Goal: Task Accomplishment & Management: Use online tool/utility

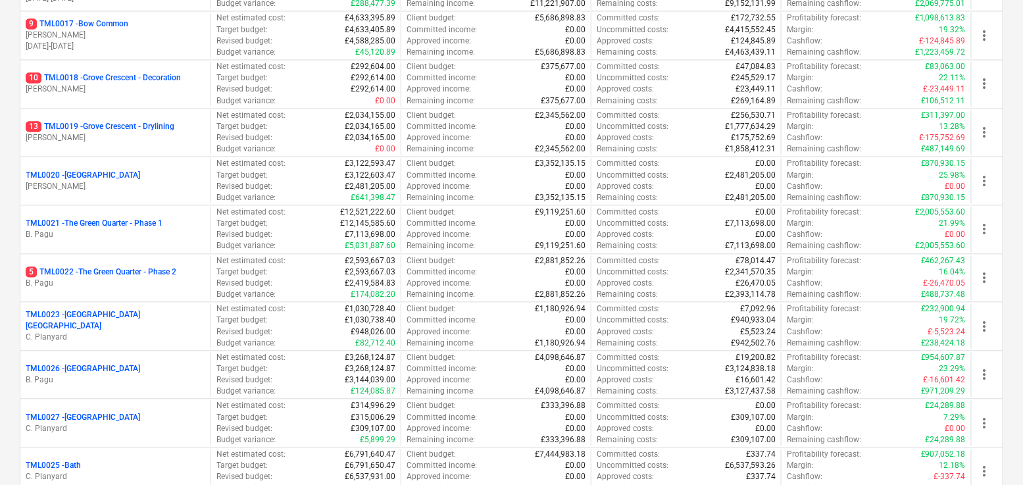
scroll to position [936, 0]
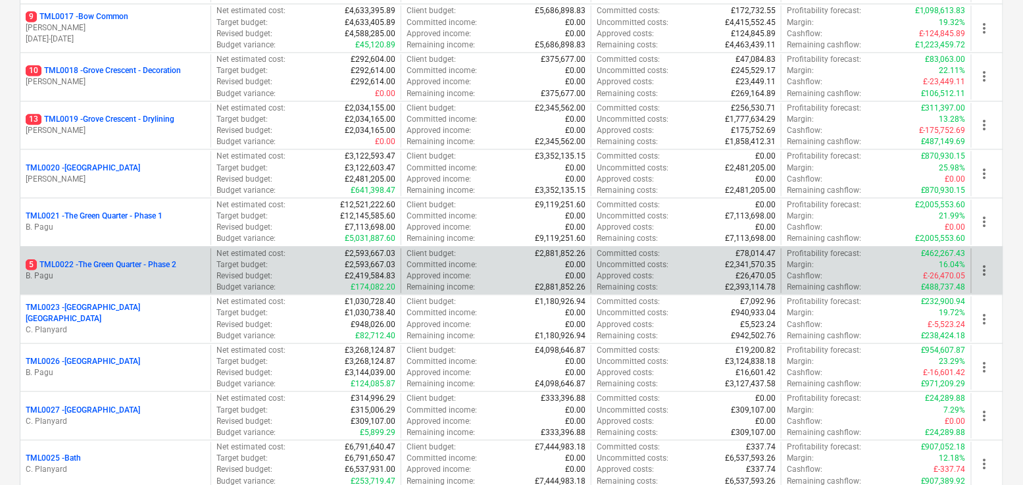
click at [145, 261] on p "5 TML0022 - The Green Quarter - Phase 2" at bounding box center [101, 264] width 151 height 11
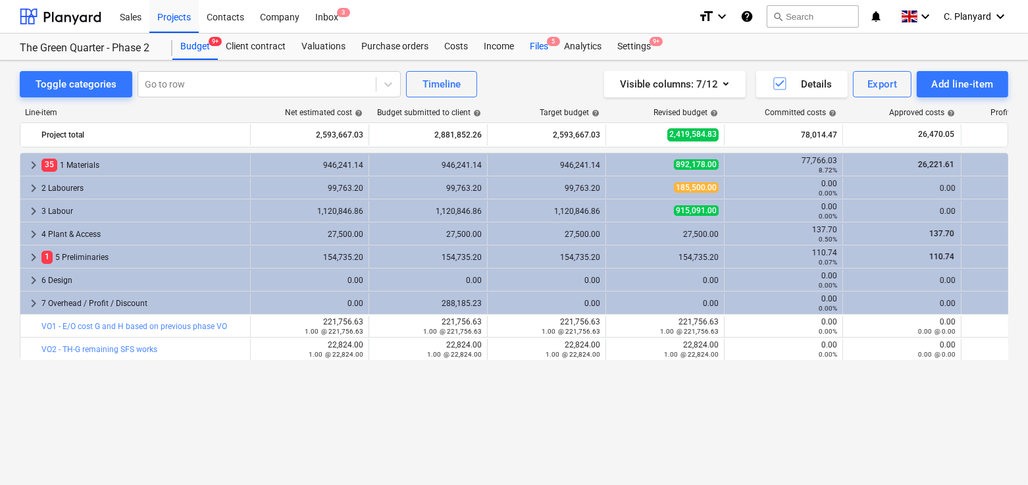
click at [539, 41] on div "Files 5" at bounding box center [539, 47] width 34 height 26
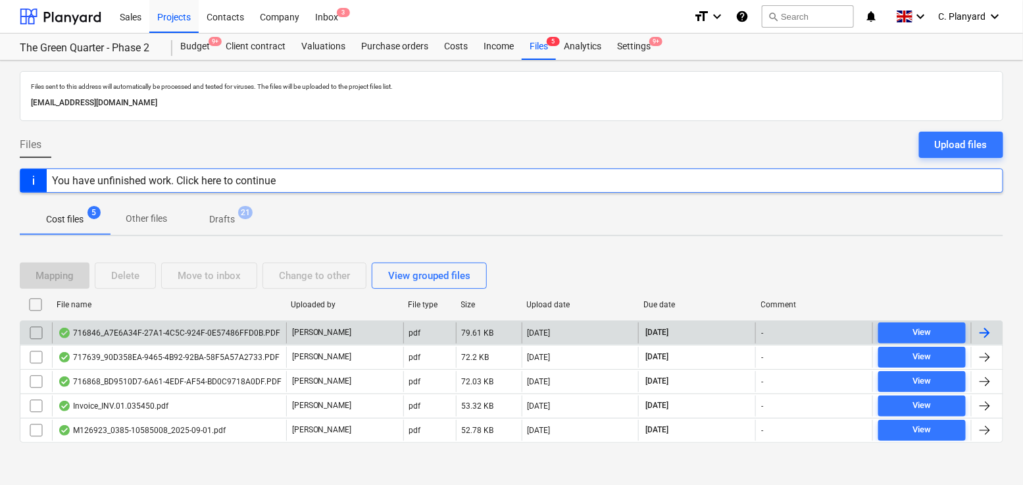
click at [138, 328] on div "716846_A7E6A34F-27A1-4C5C-924F-0E57486FFD0B.PDF" at bounding box center [169, 333] width 222 height 11
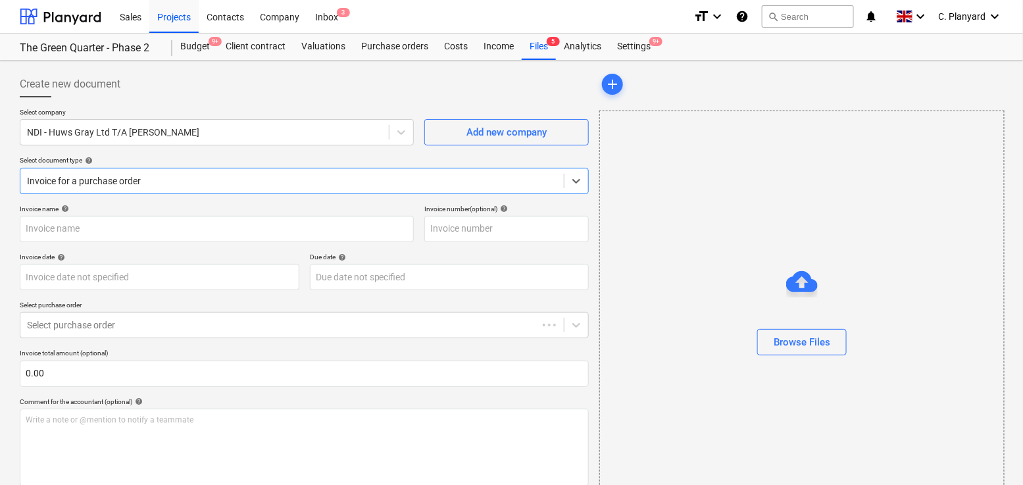
type input "716846"
type input "[DATE]"
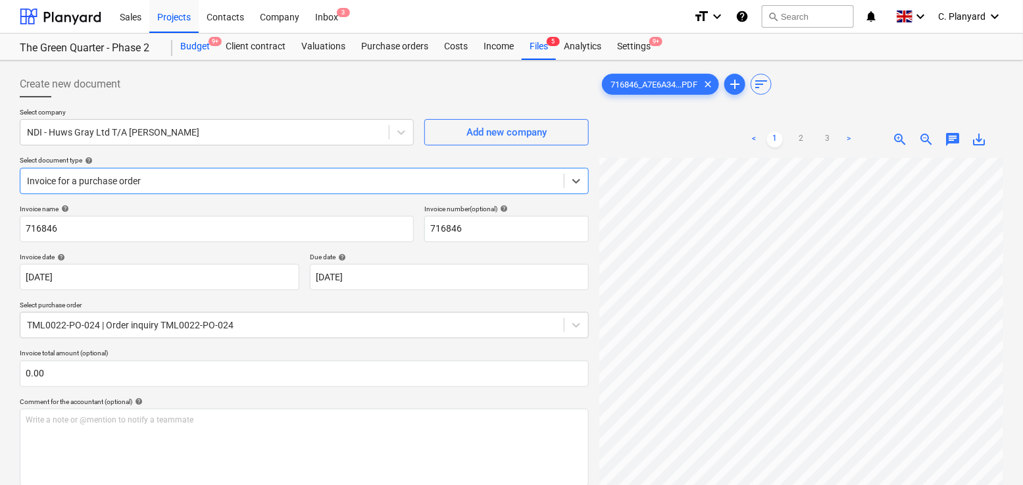
click at [192, 43] on div "Budget 9+" at bounding box center [194, 47] width 45 height 26
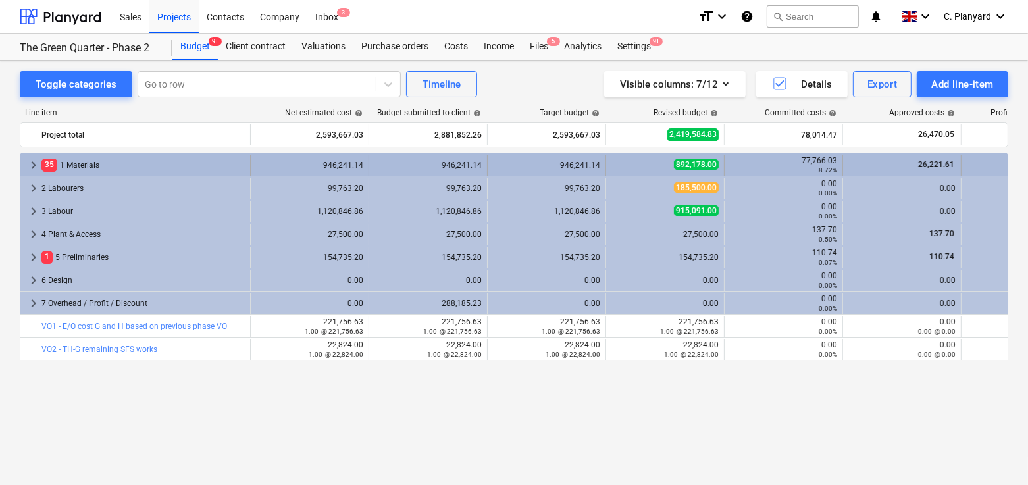
click at [26, 158] on span "keyboard_arrow_right" at bounding box center [34, 165] width 16 height 16
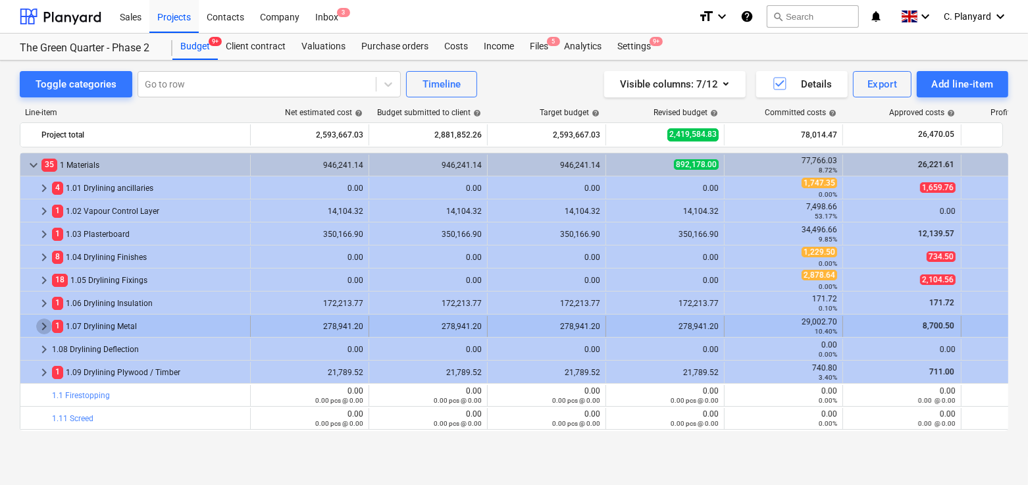
click at [41, 328] on span "keyboard_arrow_right" at bounding box center [44, 326] width 16 height 16
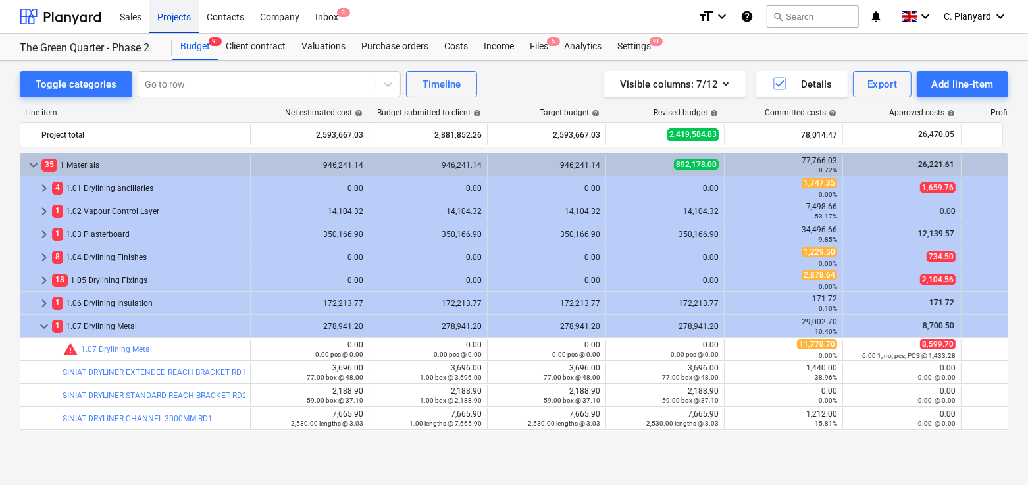
click at [164, 9] on div "Projects" at bounding box center [173, 16] width 49 height 34
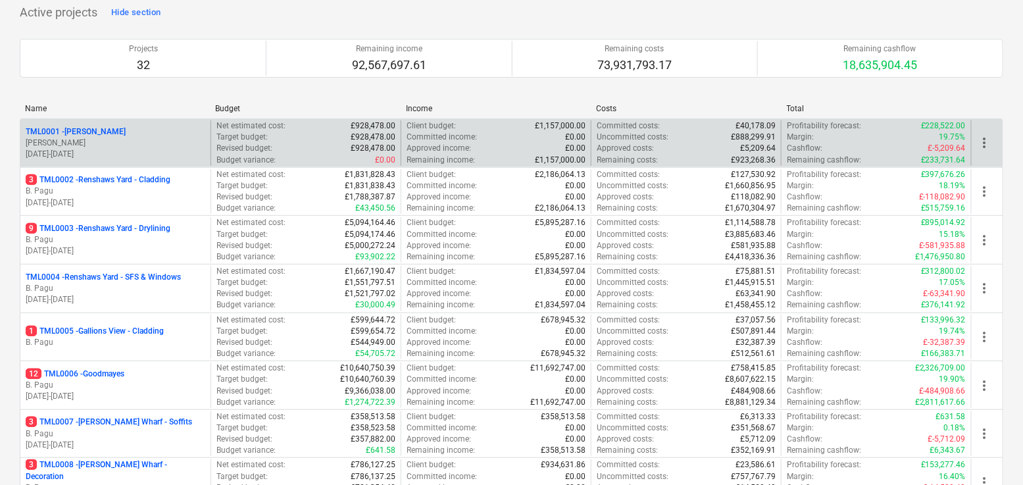
scroll to position [97, 0]
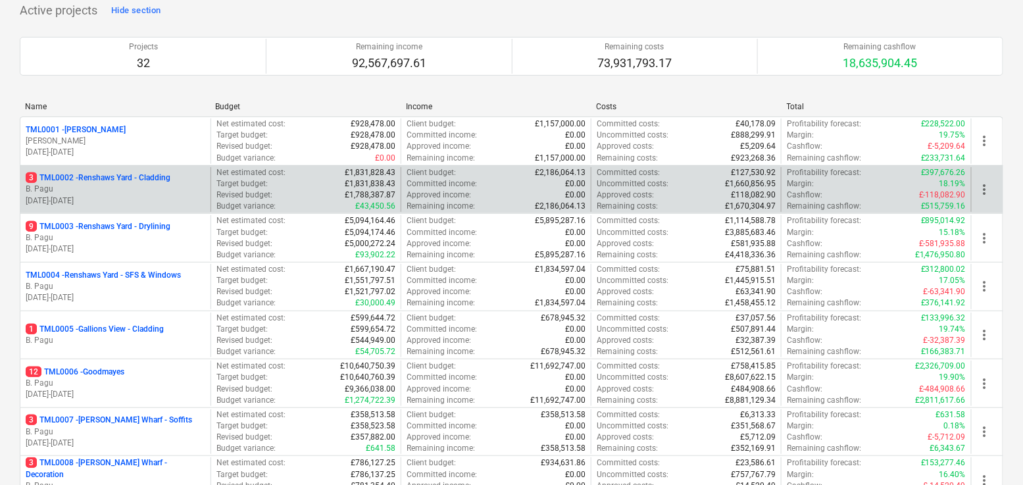
click at [163, 191] on p "B. Pagu" at bounding box center [116, 189] width 180 height 11
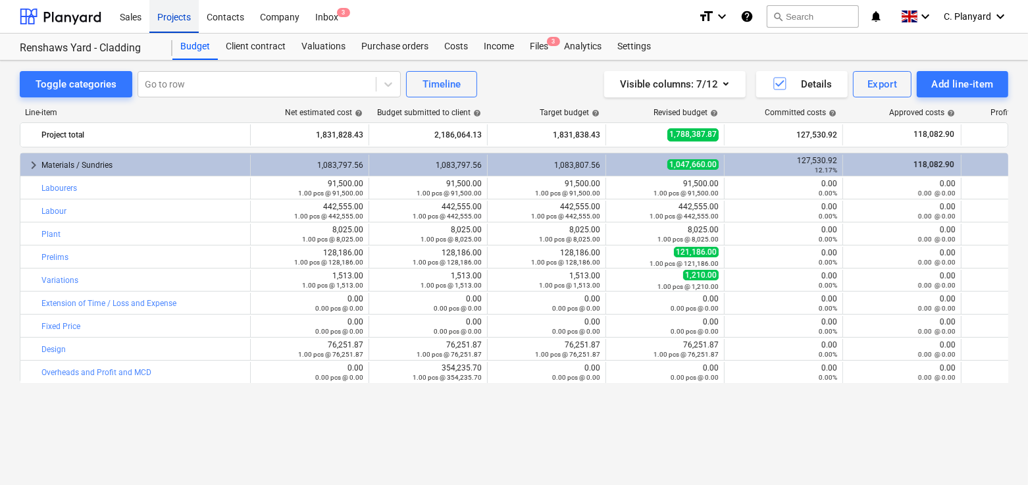
drag, startPoint x: 168, startPoint y: 18, endPoint x: 177, endPoint y: 18, distance: 8.6
click at [168, 18] on div "Projects" at bounding box center [173, 16] width 49 height 34
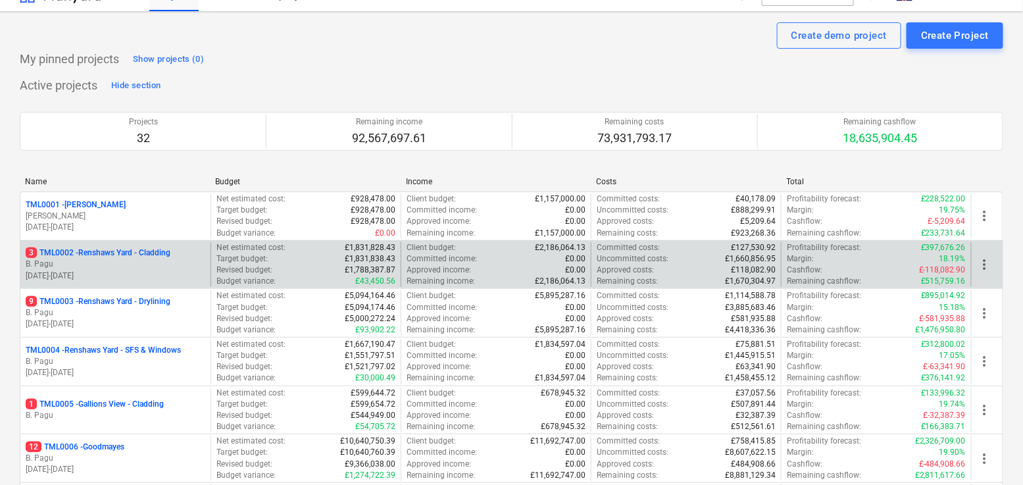
scroll to position [26, 0]
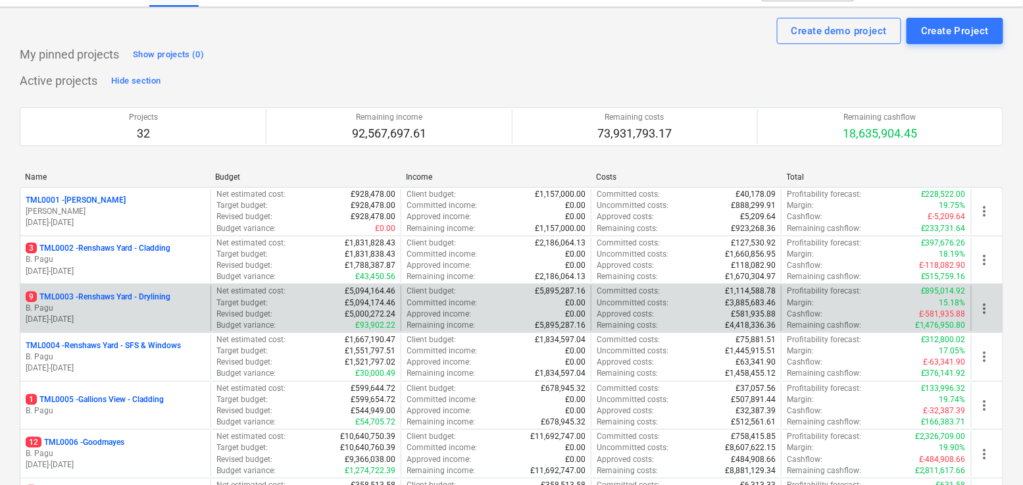
click at [160, 298] on p "9 TML0003 - Renshaws Yard - Drylining" at bounding box center [98, 296] width 145 height 11
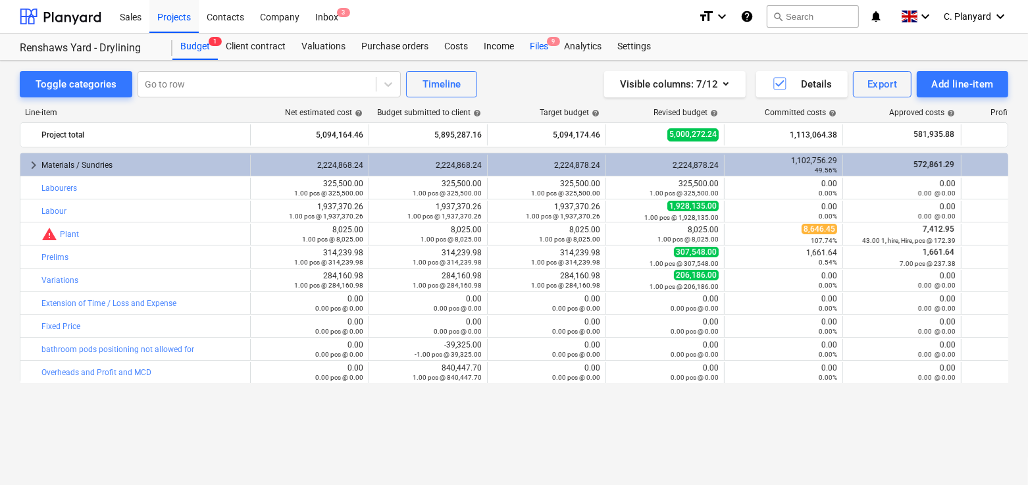
click at [545, 51] on div "Files 9" at bounding box center [539, 47] width 34 height 26
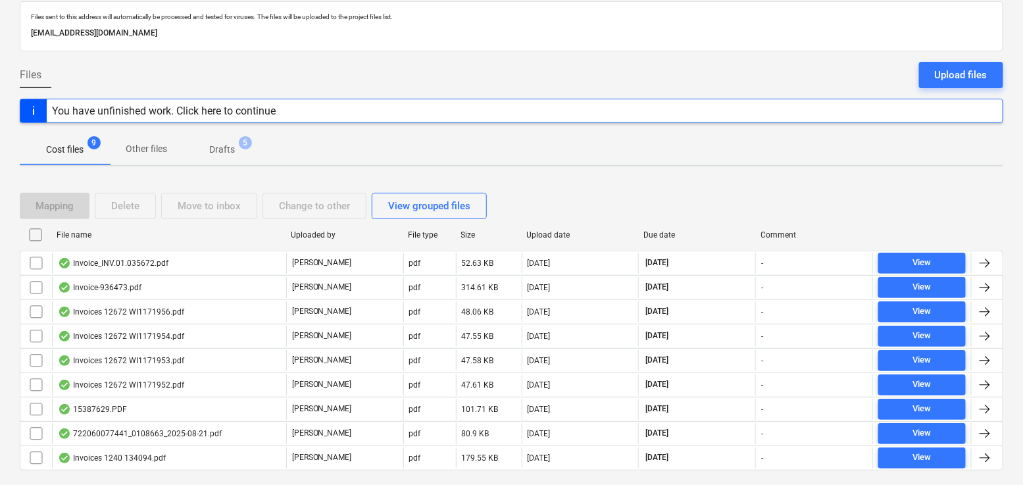
scroll to position [78, 0]
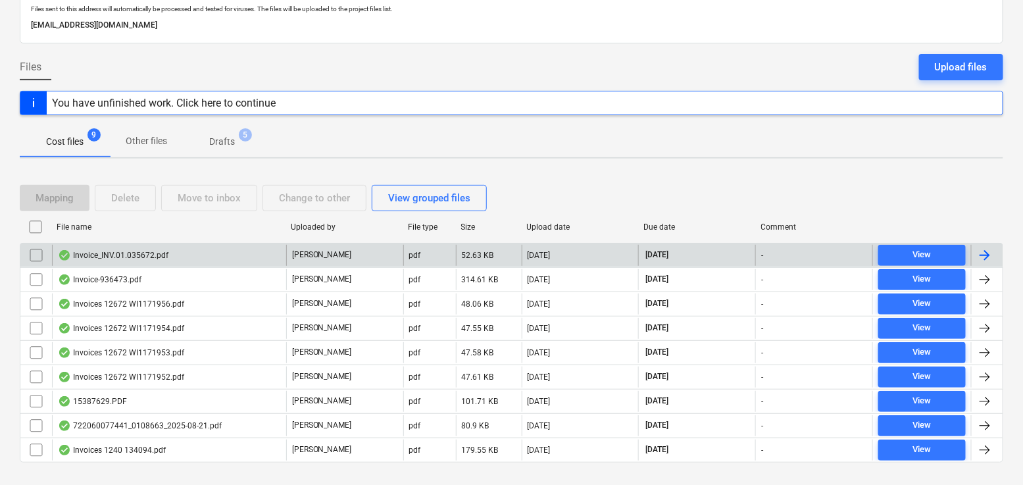
click at [243, 256] on div "Invoice_INV.01.035672.pdf" at bounding box center [169, 255] width 234 height 21
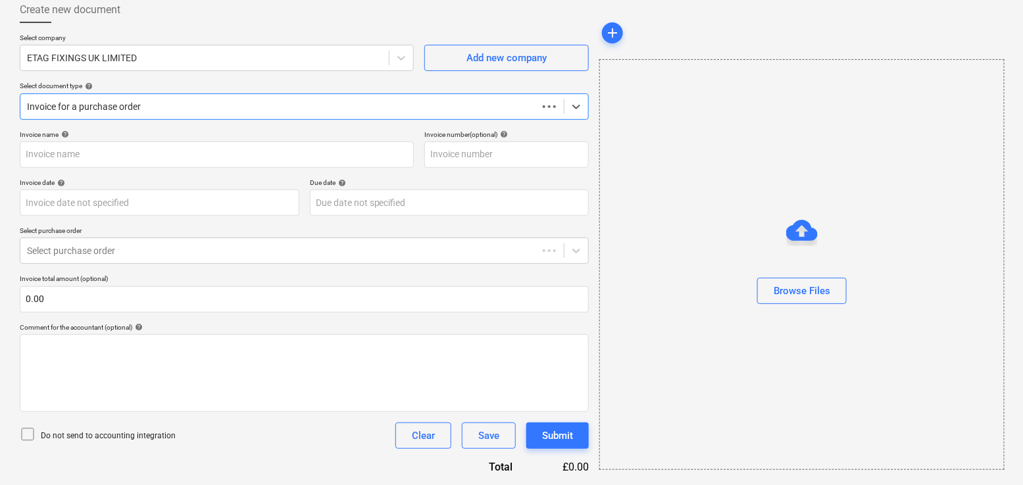
scroll to position [74, 0]
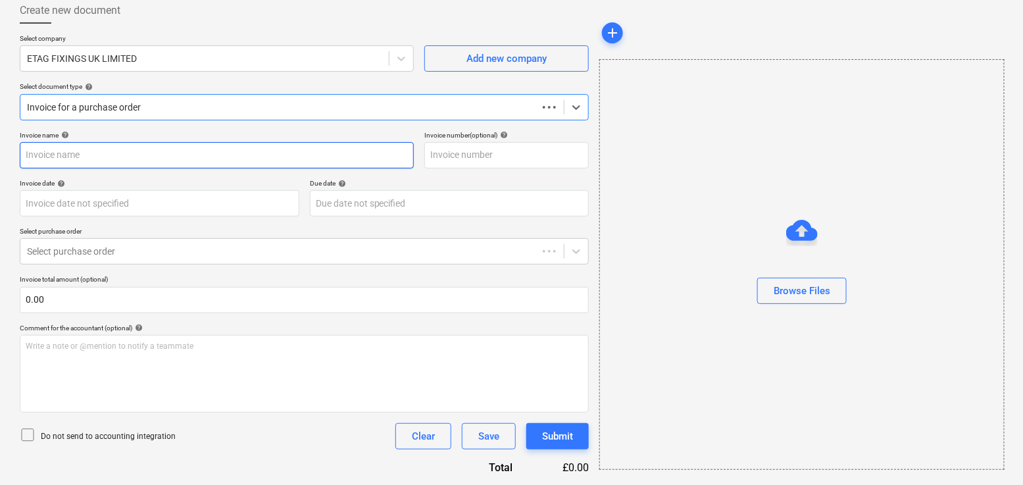
type input "#INV.01.035672"
type input "[DATE]"
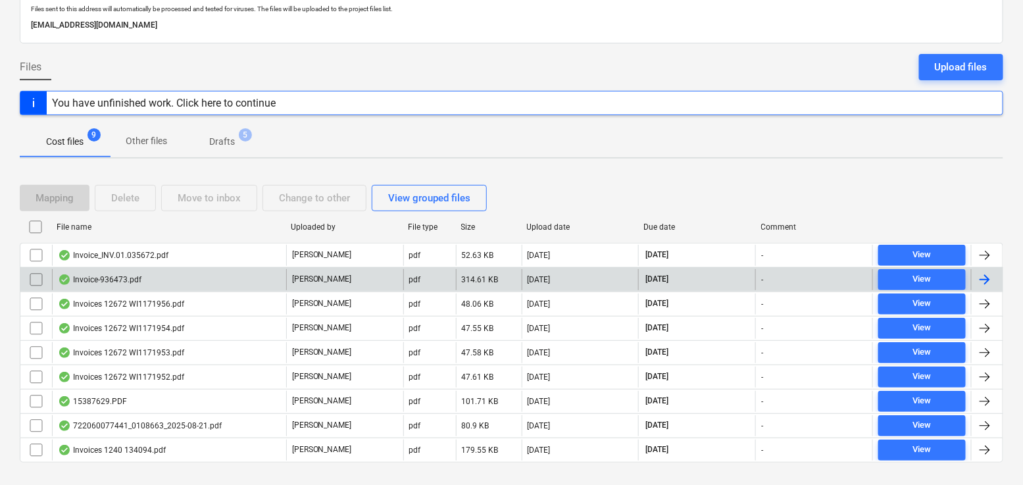
click at [157, 284] on div "Invoice-936473.pdf" at bounding box center [169, 279] width 234 height 21
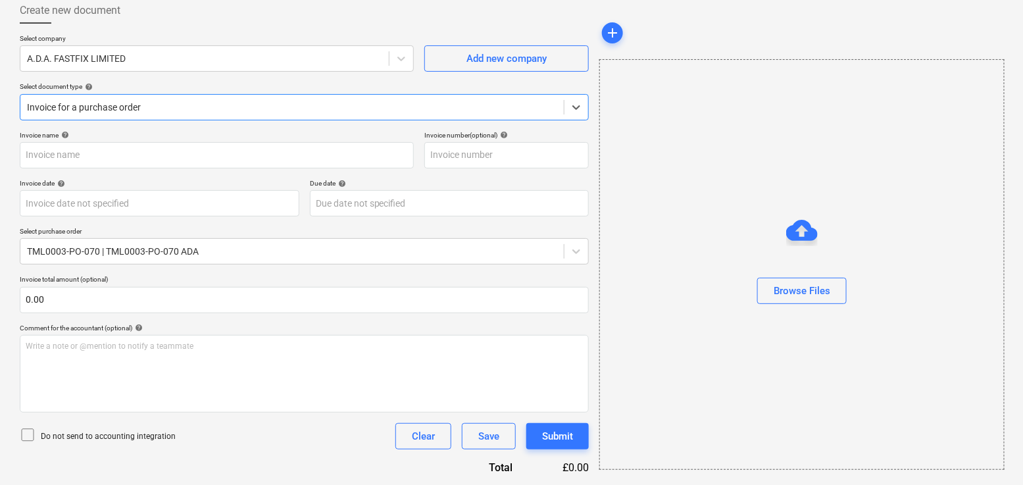
type input "936473"
type input "[DATE]"
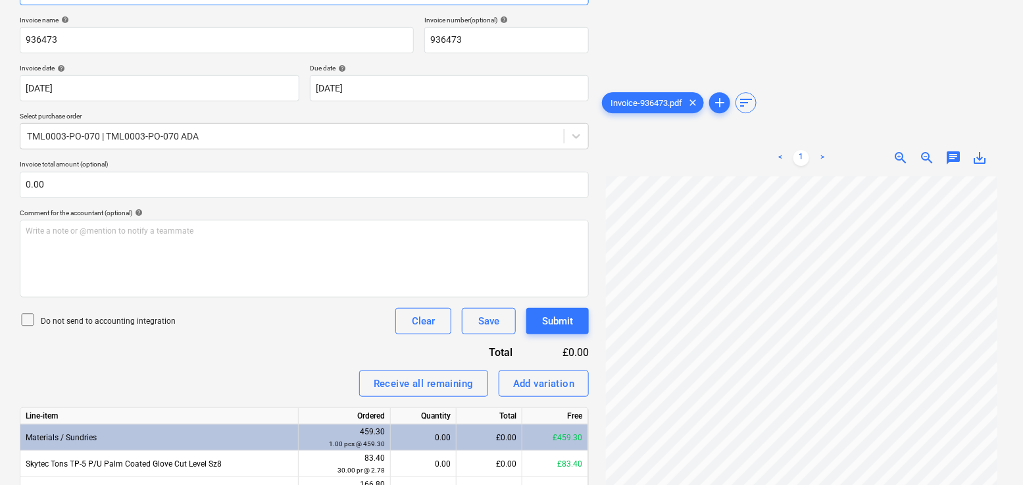
scroll to position [0, 0]
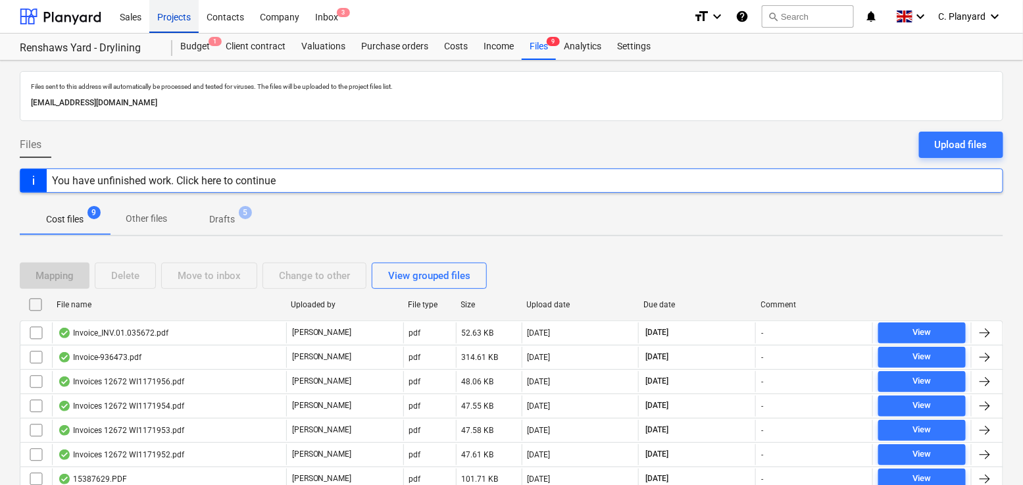
click at [172, 6] on div "Projects" at bounding box center [173, 16] width 49 height 34
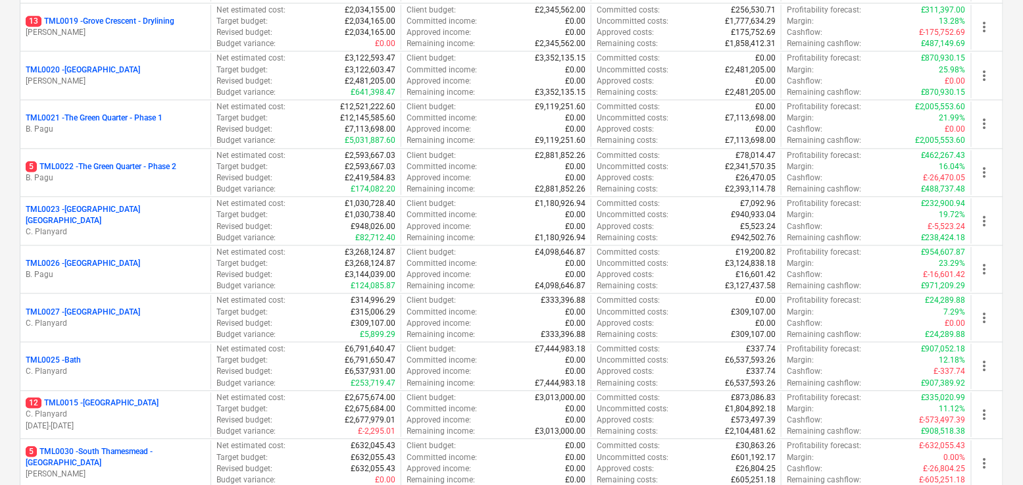
scroll to position [1028, 0]
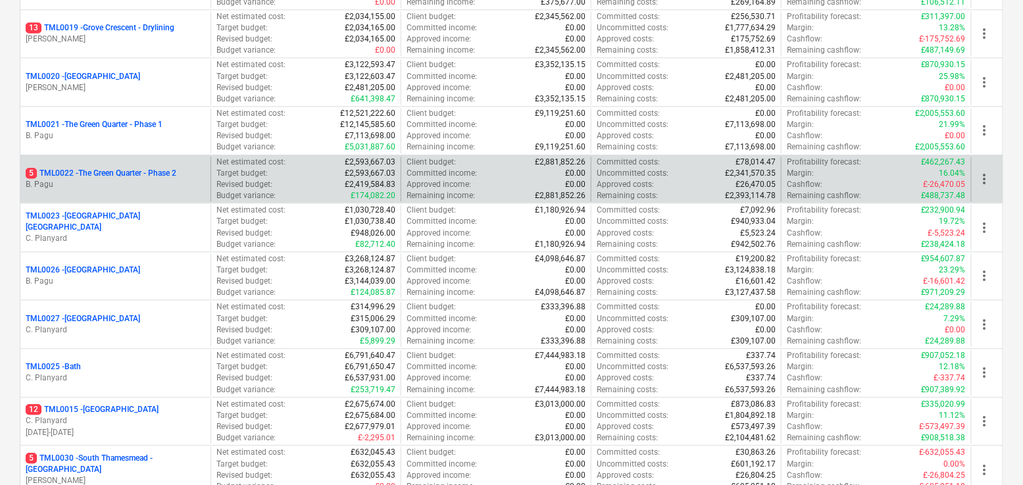
click at [153, 177] on p "5 TML0022 - The Green Quarter - Phase 2" at bounding box center [101, 173] width 151 height 11
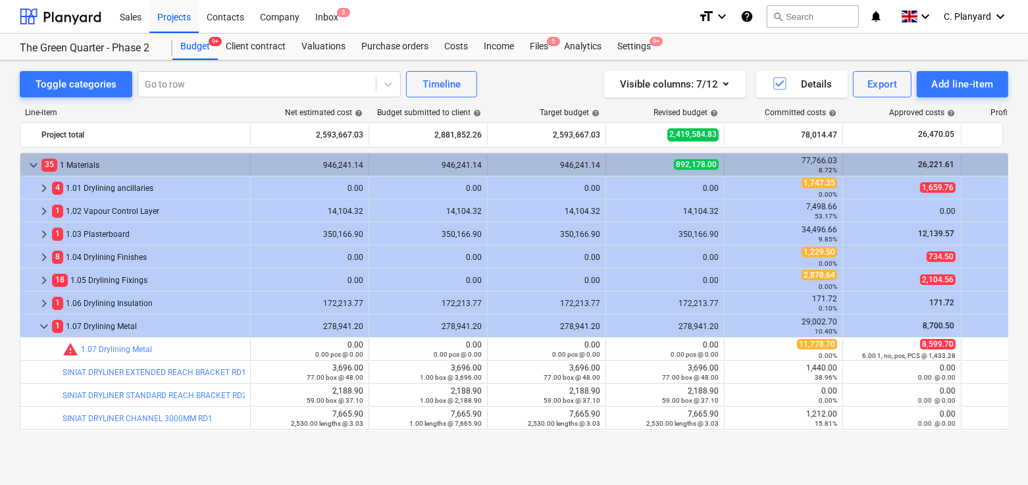
click at [26, 160] on span "keyboard_arrow_down" at bounding box center [34, 165] width 16 height 16
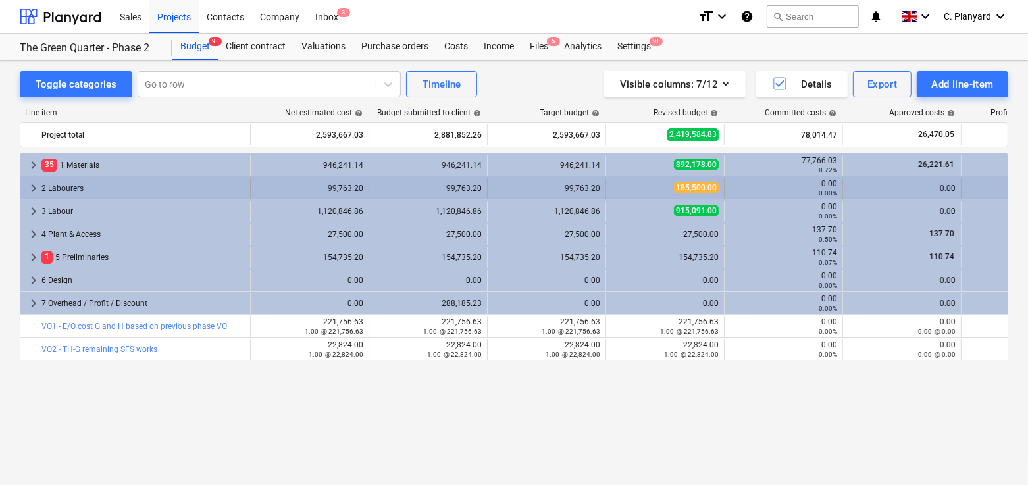
click at [34, 188] on span "keyboard_arrow_right" at bounding box center [34, 188] width 16 height 16
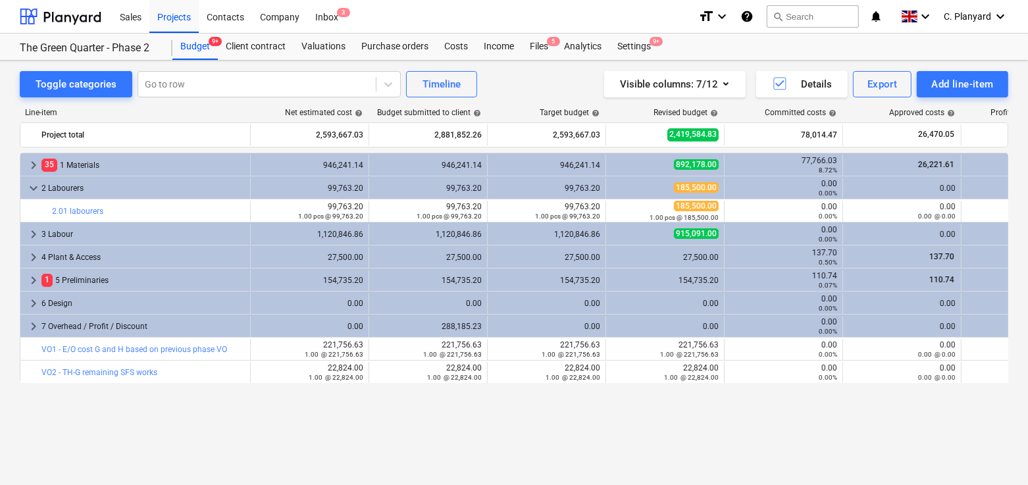
click at [34, 188] on span "keyboard_arrow_down" at bounding box center [34, 188] width 16 height 16
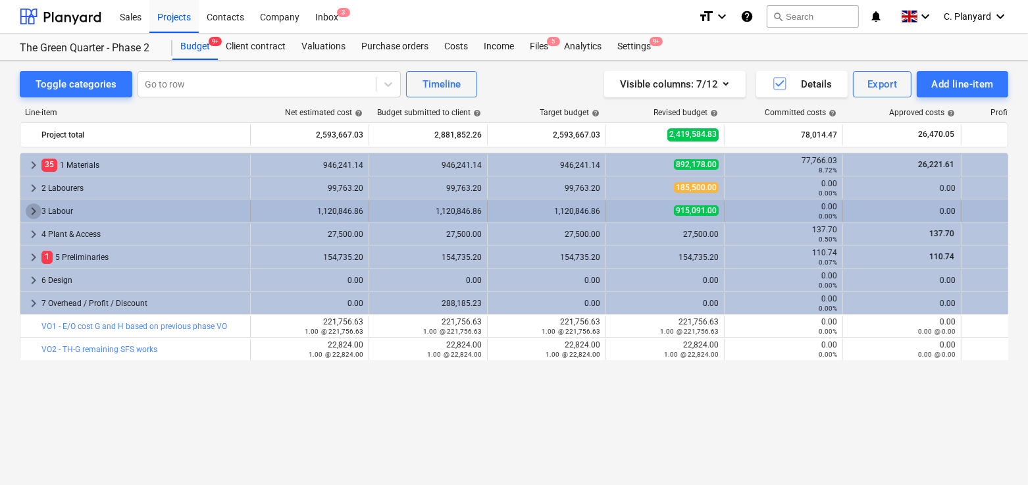
click at [36, 203] on span "keyboard_arrow_right" at bounding box center [34, 211] width 16 height 16
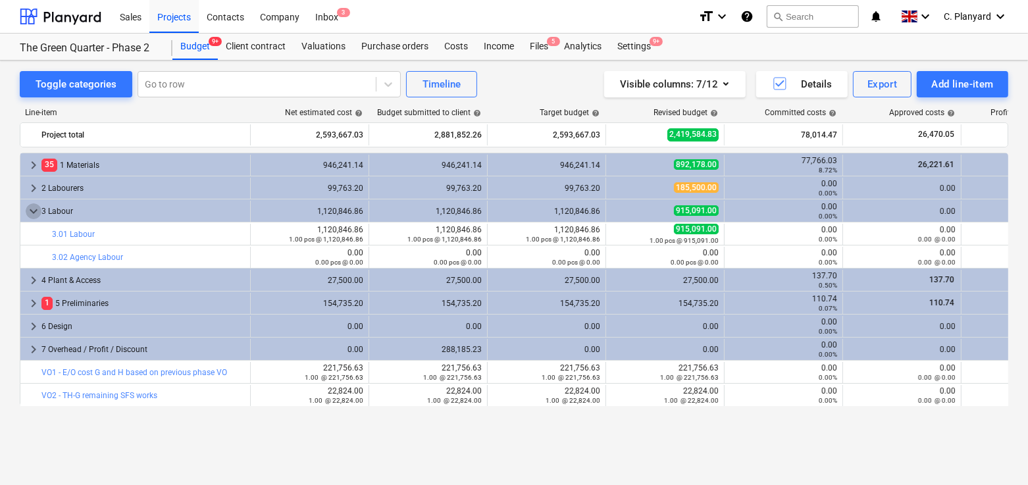
click at [36, 203] on span "keyboard_arrow_down" at bounding box center [34, 211] width 16 height 16
